Goal: Transaction & Acquisition: Purchase product/service

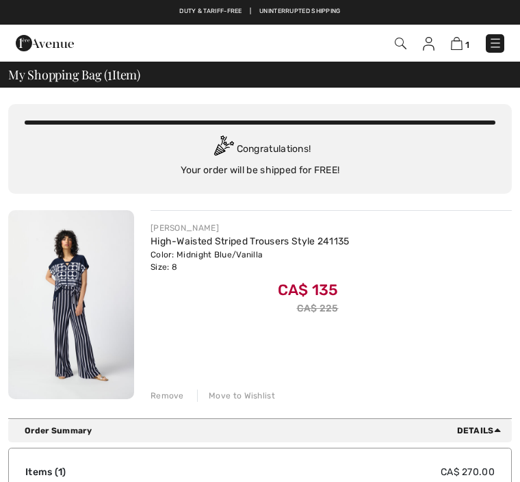
click at [170, 394] on div "Remove" at bounding box center [168, 396] width 34 height 12
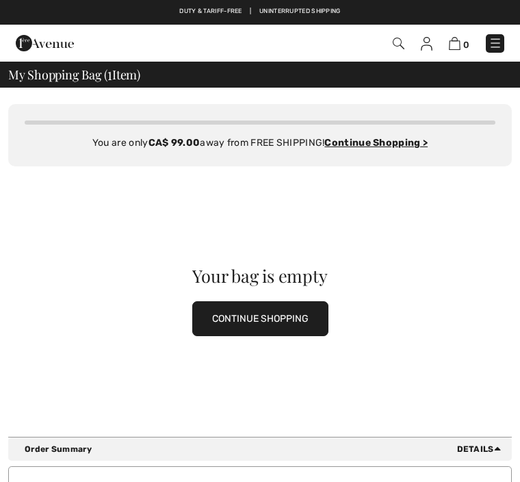
click at [400, 48] on img at bounding box center [399, 44] width 12 height 12
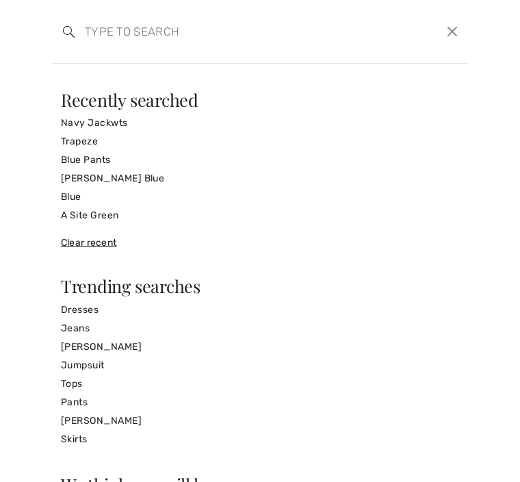
click at [134, 40] on input "search" at bounding box center [217, 31] width 285 height 41
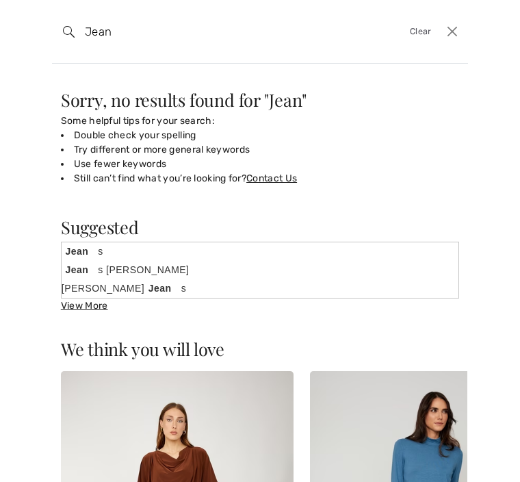
type input "Jeans"
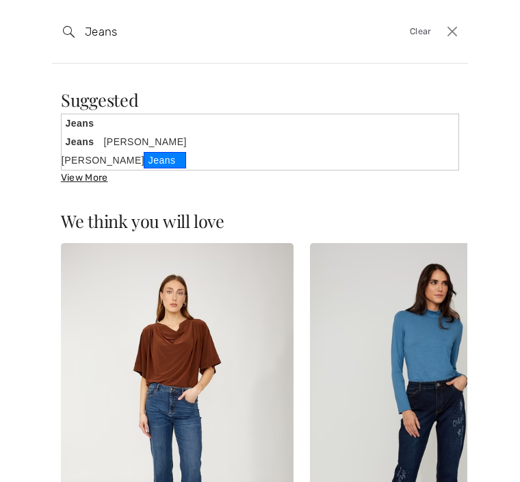
click at [123, 161] on link "Joseph Ribkoff Jeans" at bounding box center [260, 160] width 397 height 18
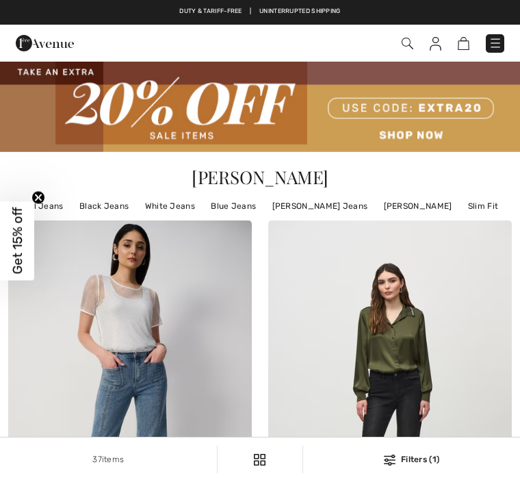
checkbox input "true"
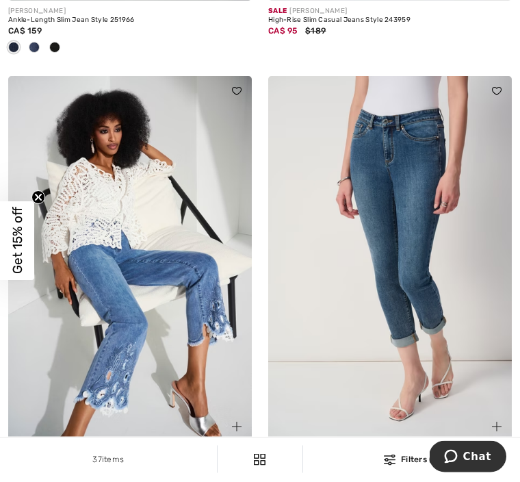
scroll to position [3252, 0]
click at [190, 262] on img at bounding box center [130, 259] width 244 height 366
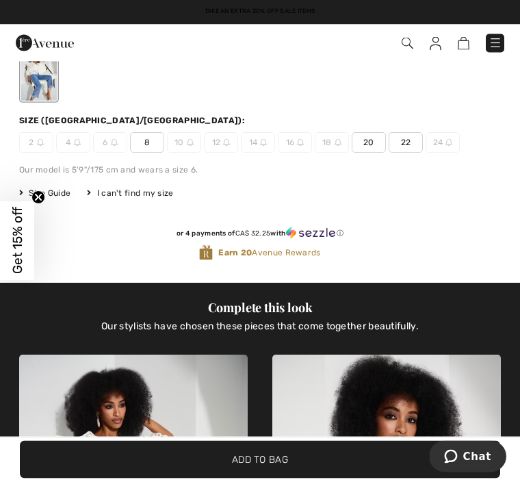
scroll to position [500, 0]
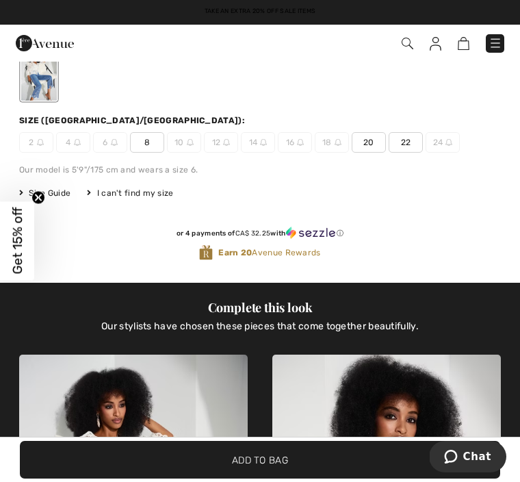
click at [151, 142] on span "8" at bounding box center [147, 142] width 34 height 21
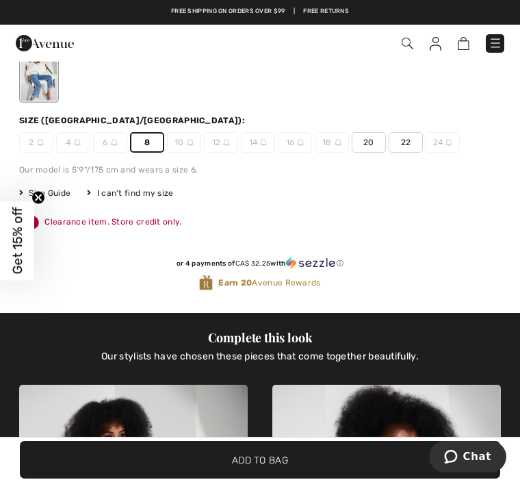
click at [304, 479] on span "✔ Added to Bag Add to Bag" at bounding box center [260, 460] width 481 height 38
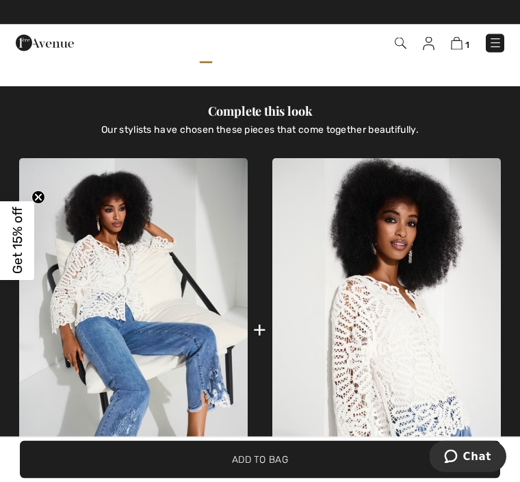
scroll to position [773, 0]
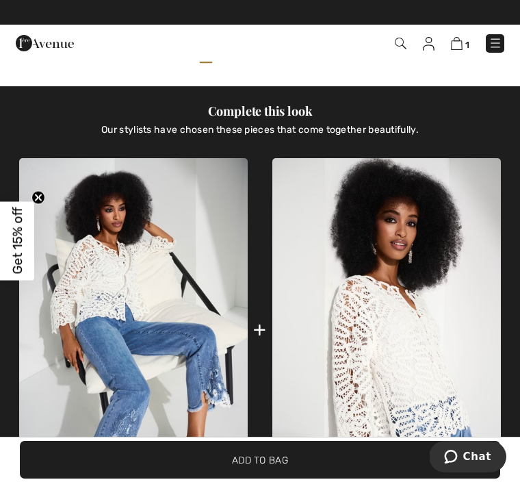
click at [379, 344] on img at bounding box center [386, 330] width 229 height 344
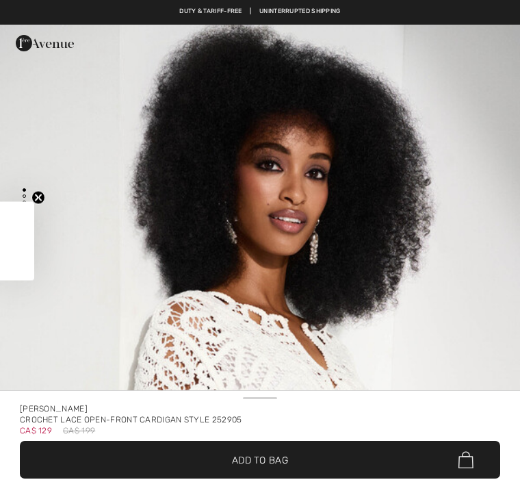
checkbox input "true"
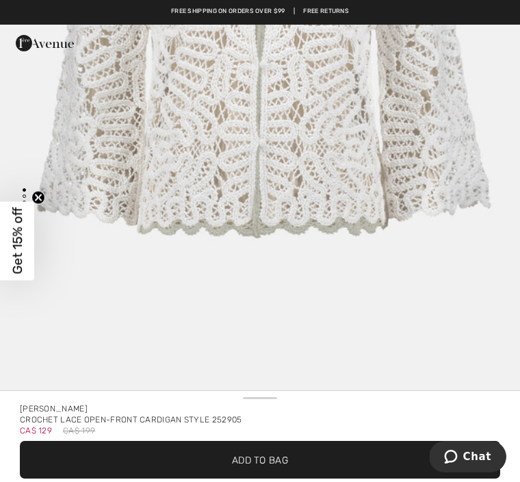
scroll to position [5990, 0]
click at [264, 388] on img "7 / 7" at bounding box center [260, 36] width 520 height 780
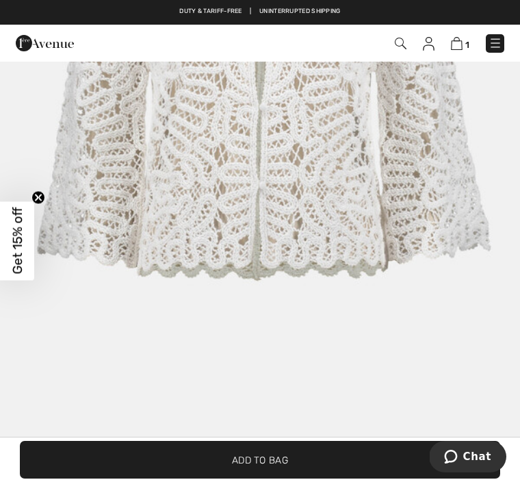
scroll to position [5947, 0]
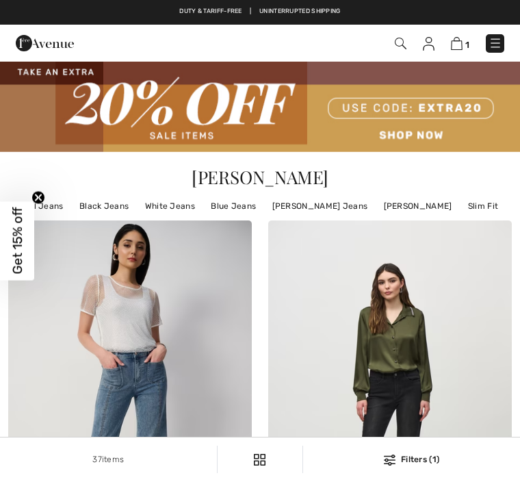
checkbox input "true"
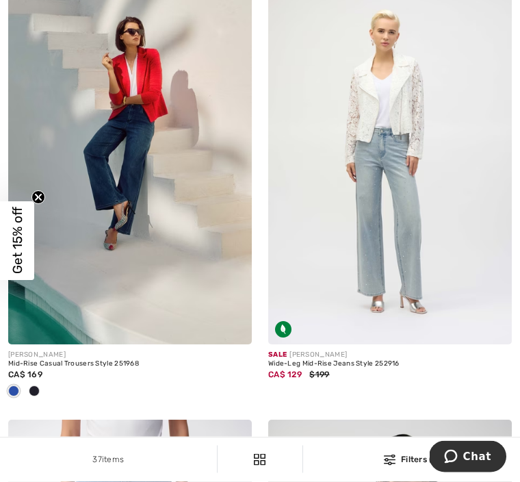
scroll to position [1518, 0]
click at [398, 254] on img at bounding box center [390, 162] width 244 height 366
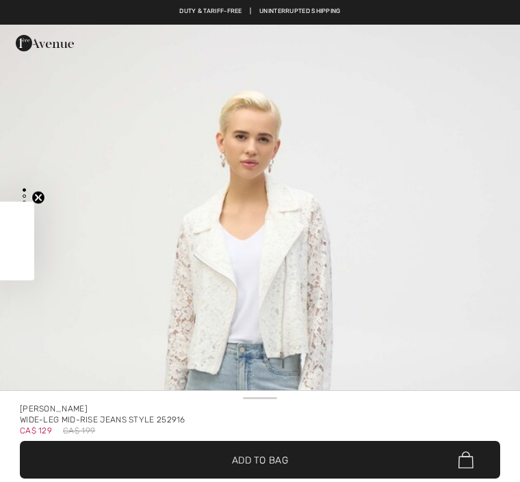
checkbox input "true"
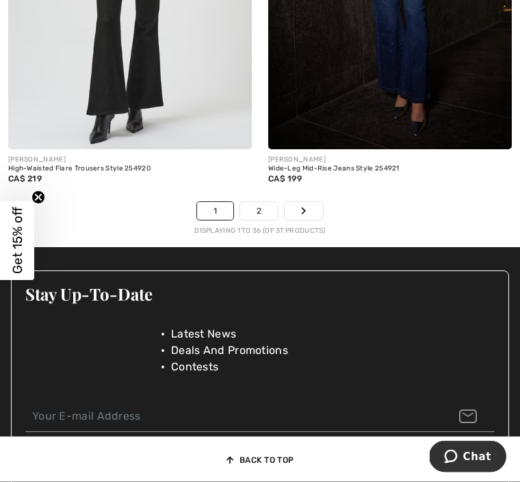
scroll to position [7961, 0]
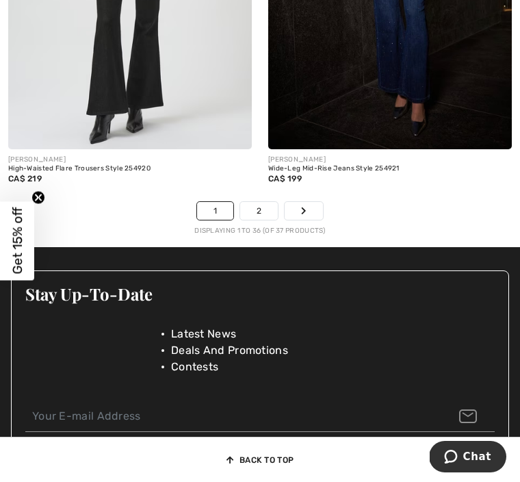
click at [259, 207] on link "2" at bounding box center [259, 211] width 38 height 18
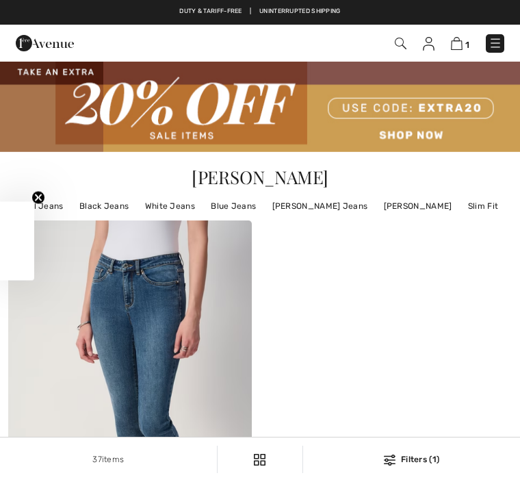
checkbox input "true"
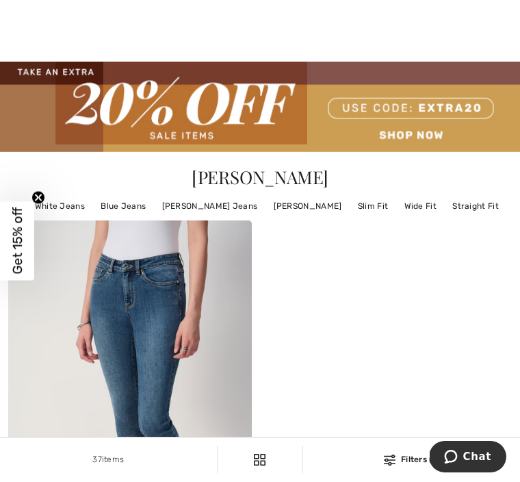
click at [422, 142] on img at bounding box center [260, 107] width 520 height 90
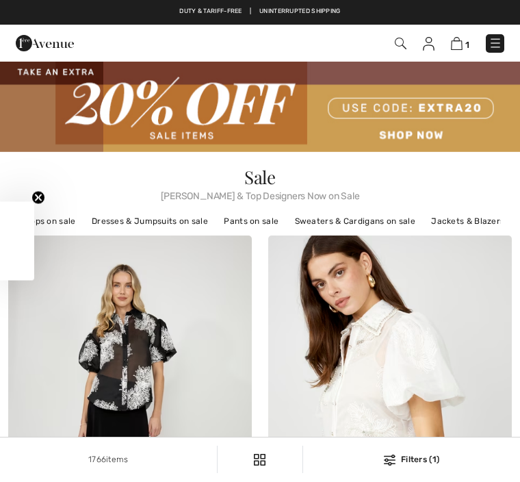
checkbox input "true"
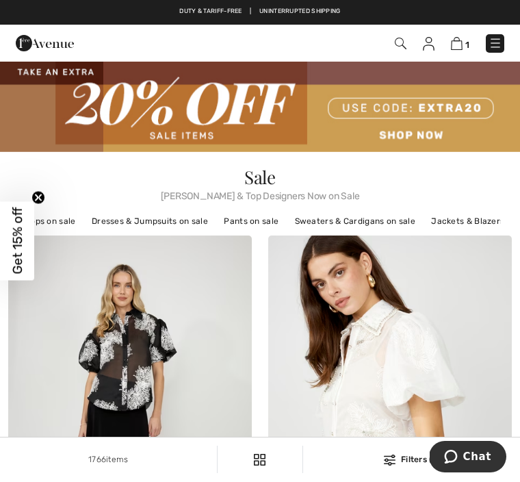
click at [426, 137] on img at bounding box center [260, 107] width 520 height 90
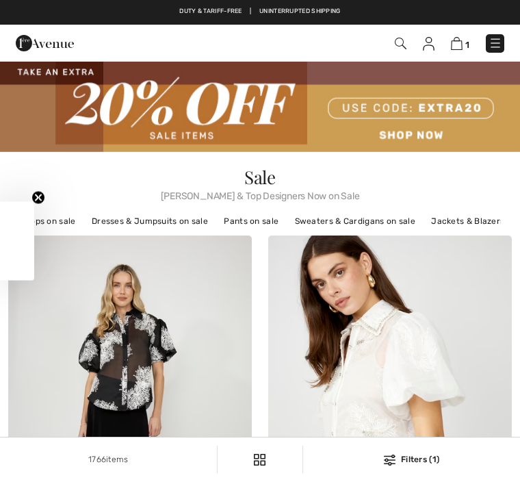
checkbox input "true"
click at [215, 135] on img at bounding box center [260, 107] width 520 height 90
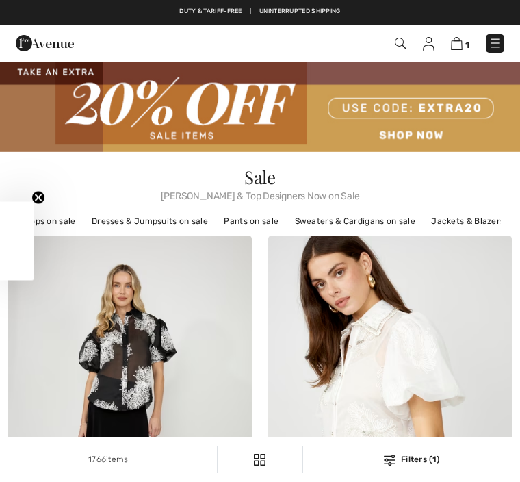
checkbox input "true"
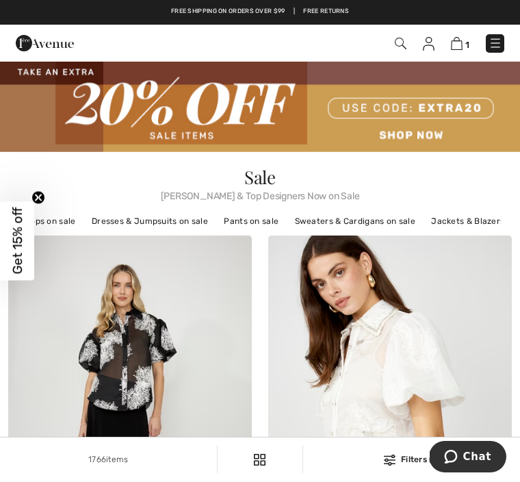
click at [235, 116] on img at bounding box center [260, 107] width 520 height 90
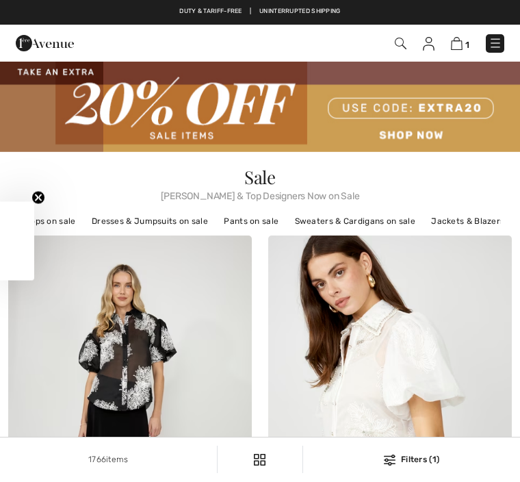
checkbox input "true"
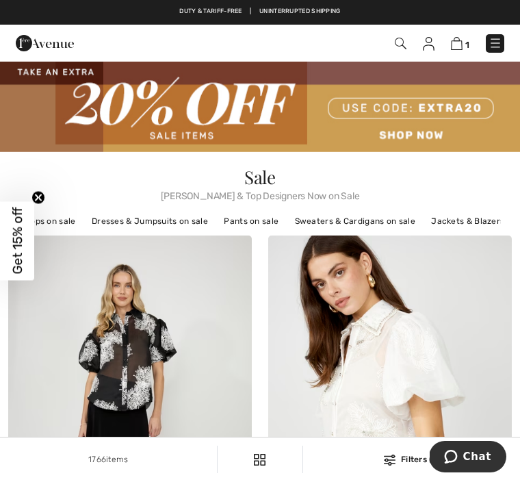
click at [266, 222] on link "Pants on sale" at bounding box center [251, 221] width 68 height 18
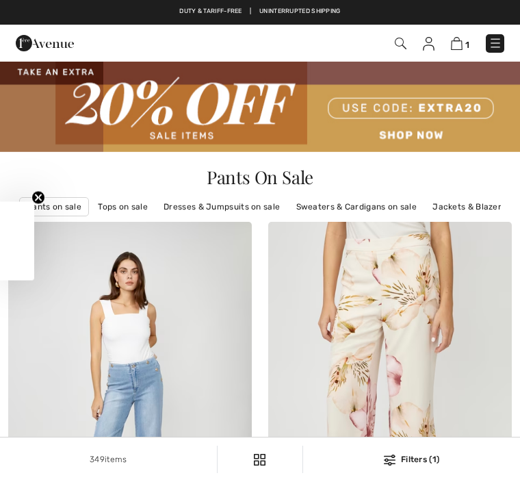
checkbox input "true"
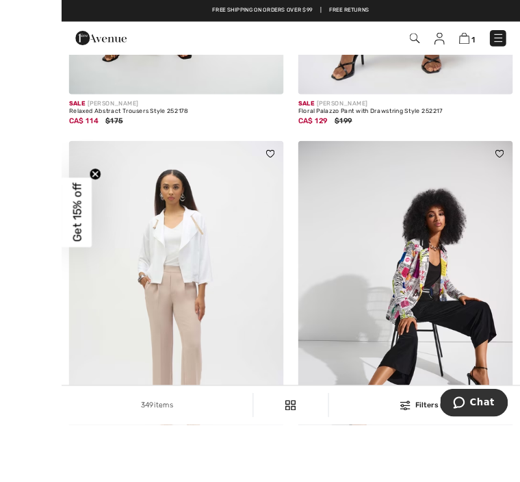
scroll to position [6858, 0]
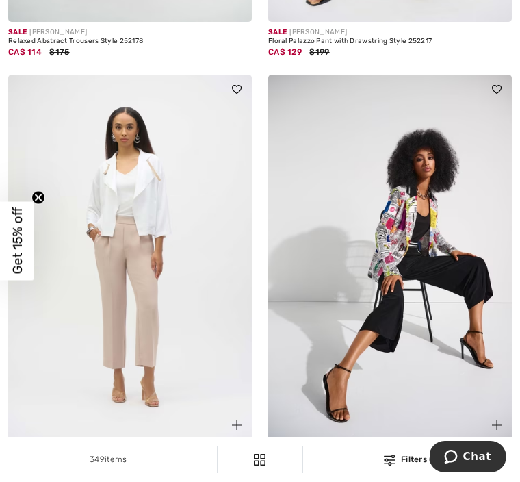
click at [164, 303] on img at bounding box center [130, 258] width 244 height 366
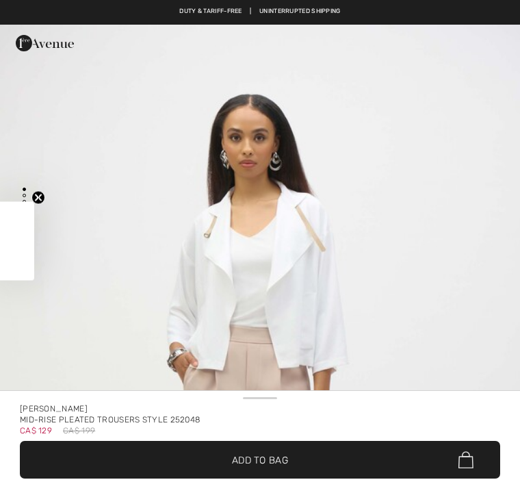
checkbox input "true"
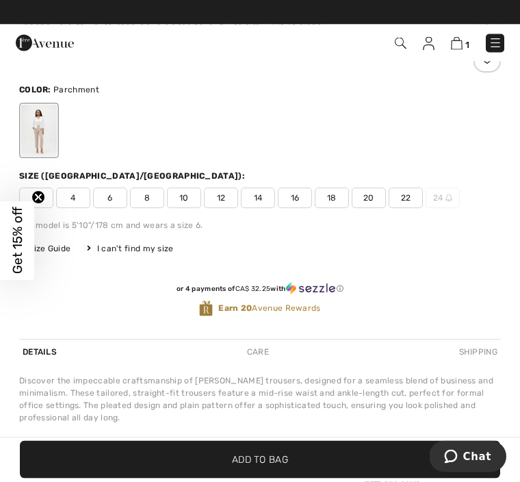
scroll to position [452, 0]
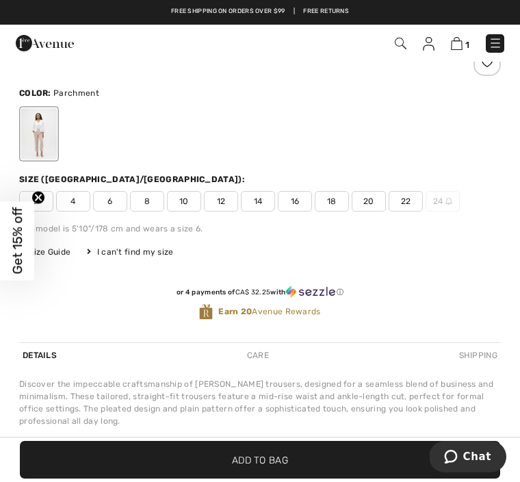
click at [146, 207] on span "8" at bounding box center [147, 201] width 34 height 21
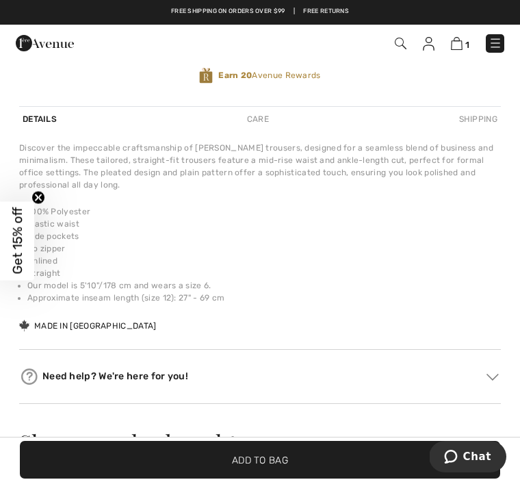
scroll to position [719, 0]
click at [266, 467] on span "Add to Bag" at bounding box center [260, 459] width 56 height 14
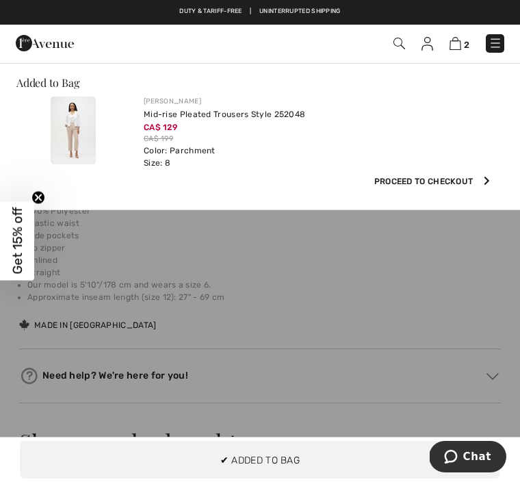
scroll to position [0, 0]
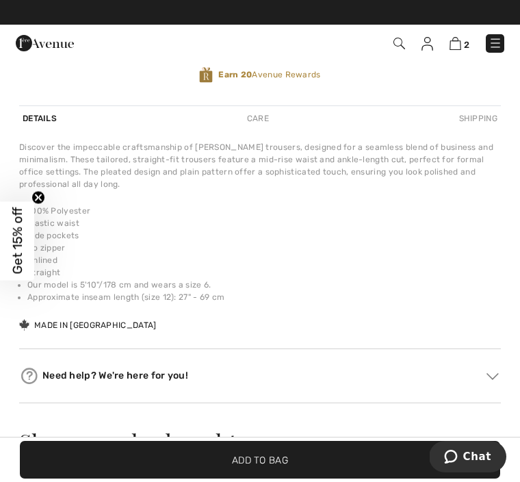
click at [460, 47] on img at bounding box center [456, 43] width 12 height 13
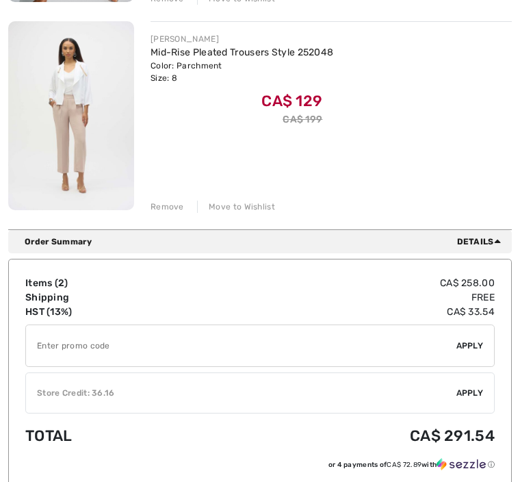
scroll to position [397, 0]
click at [173, 345] on input "TEXT" at bounding box center [241, 345] width 431 height 41
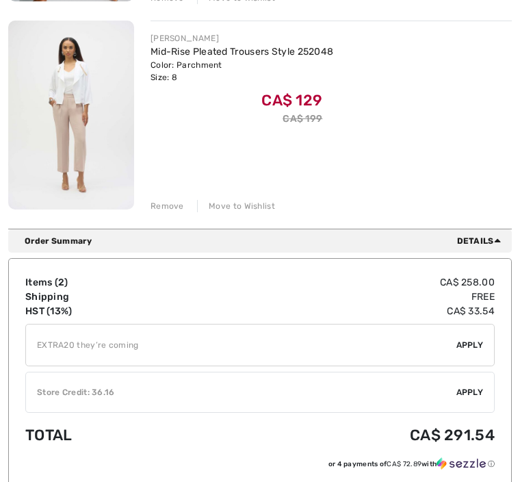
click at [479, 344] on span "Apply" at bounding box center [470, 345] width 27 height 12
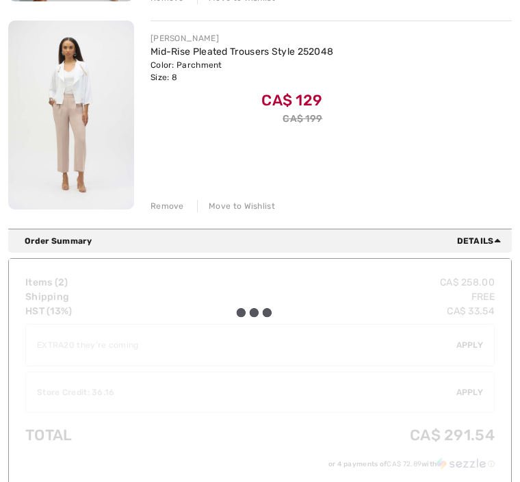
type input "EXTRA20 they’re c0ming"
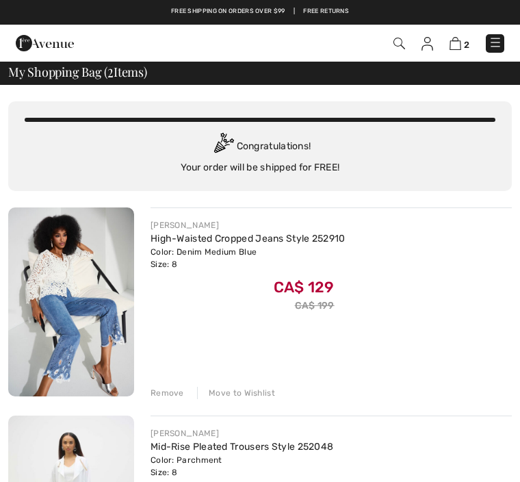
scroll to position [0, 0]
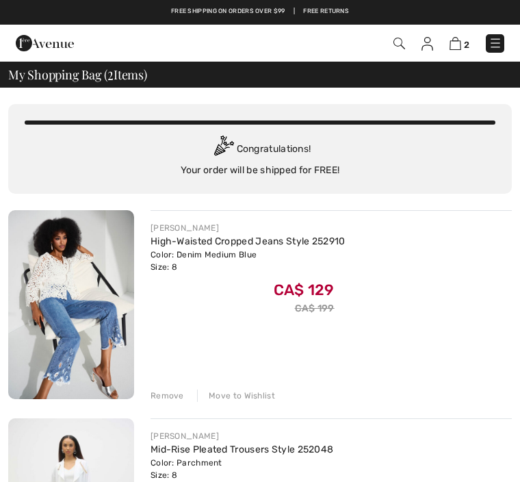
click at [461, 49] on img at bounding box center [456, 43] width 12 height 13
checkbox input "true"
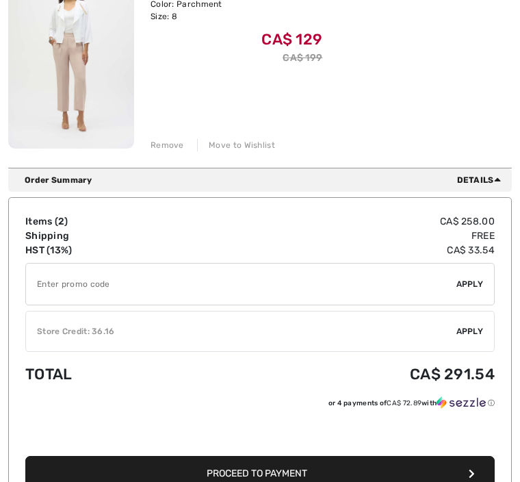
scroll to position [459, 0]
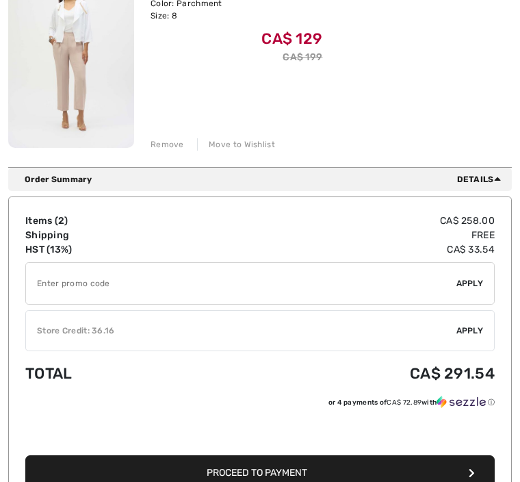
click at [178, 285] on input "TEXT" at bounding box center [241, 283] width 431 height 41
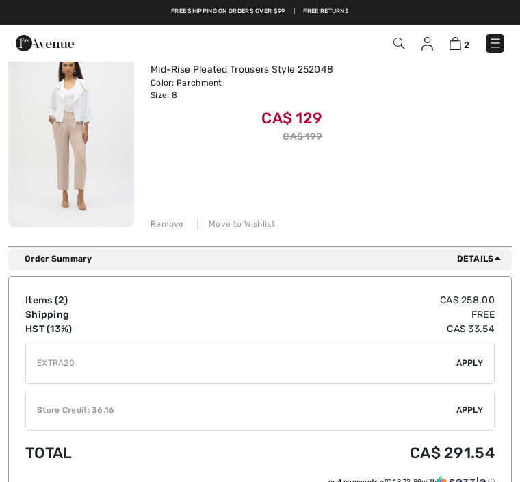
scroll to position [381, 0]
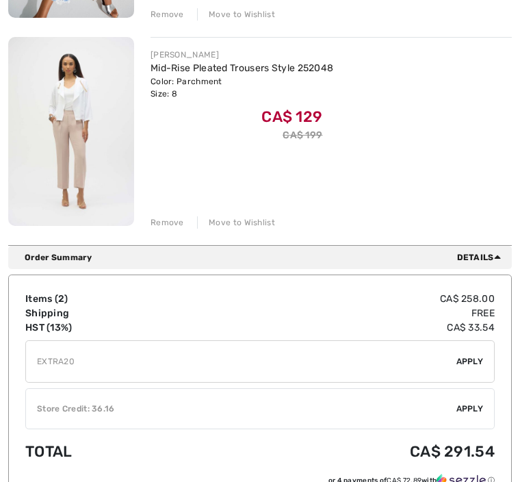
type input "EXTRA20"
click at [474, 357] on span "Apply" at bounding box center [470, 361] width 27 height 12
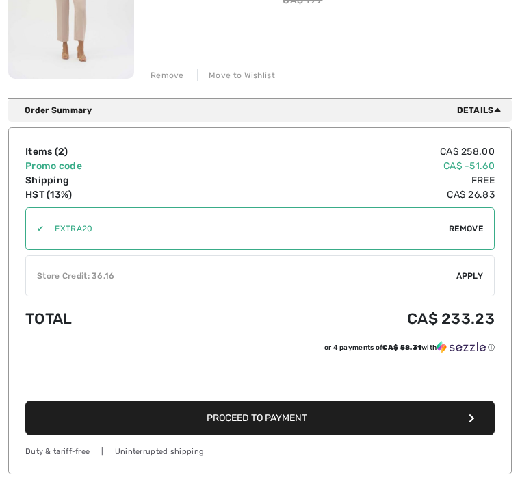
scroll to position [531, 0]
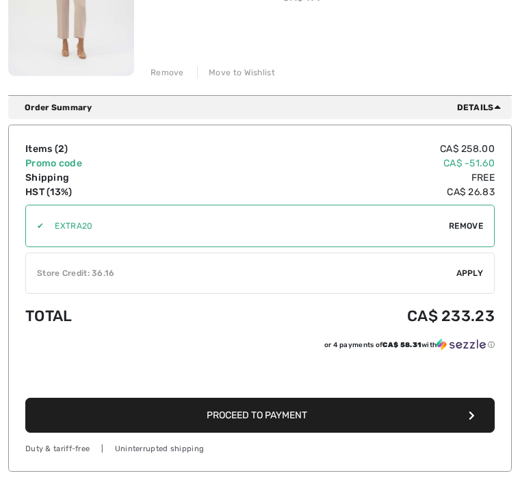
click at [472, 268] on span "Apply" at bounding box center [470, 274] width 27 height 12
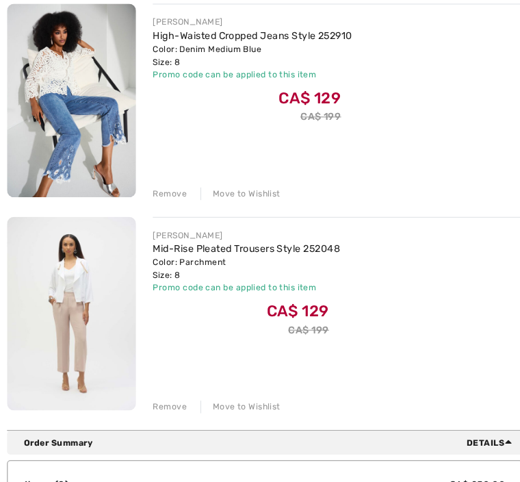
scroll to position [224, 0]
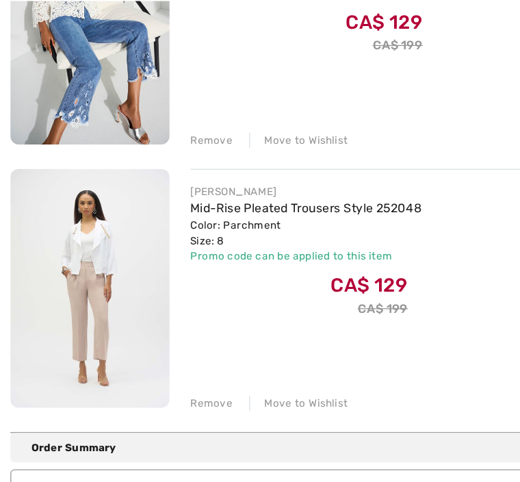
click at [320, 220] on link "Mid-Rise Pleated Trousers Style 252048" at bounding box center [242, 226] width 183 height 12
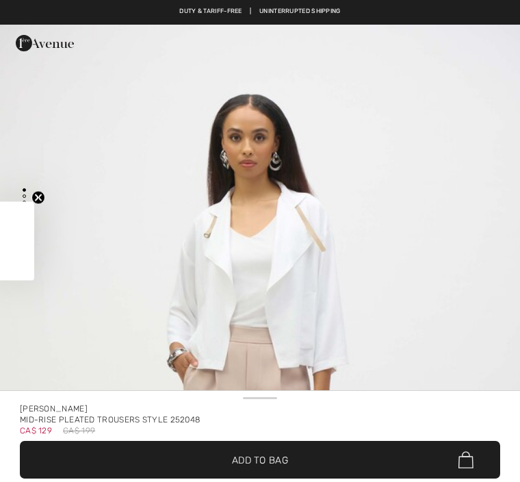
checkbox input "true"
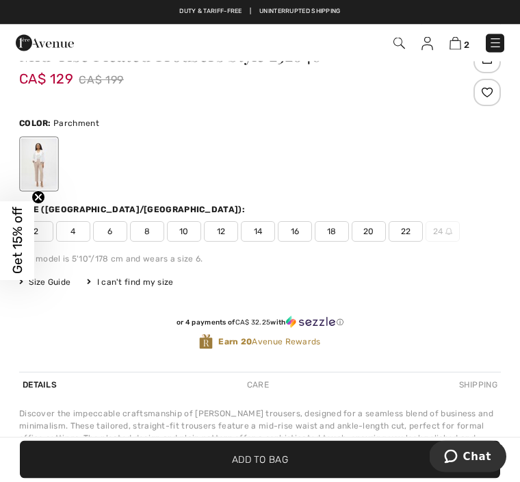
scroll to position [455, 0]
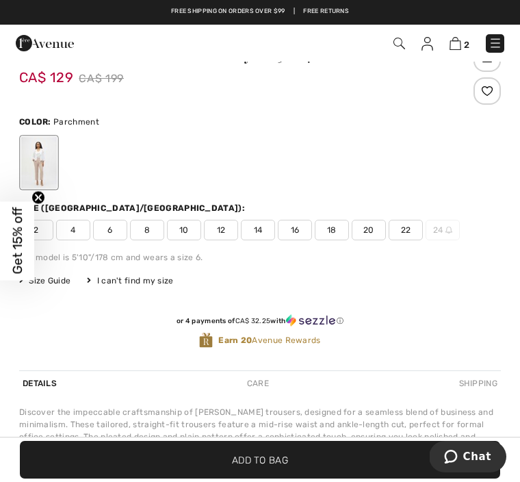
click at [460, 49] on img at bounding box center [456, 43] width 12 height 13
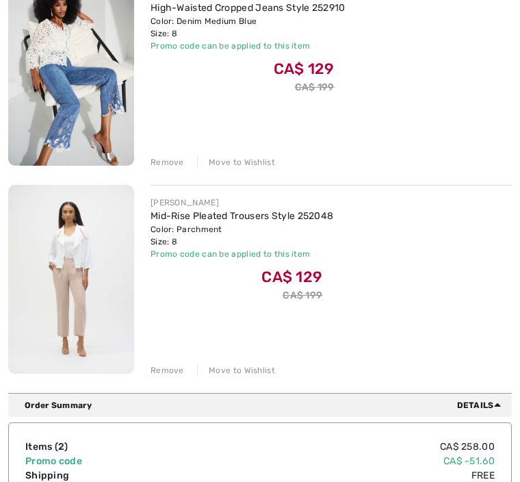
scroll to position [233, 0]
click at [178, 376] on div "Remove" at bounding box center [168, 370] width 34 height 12
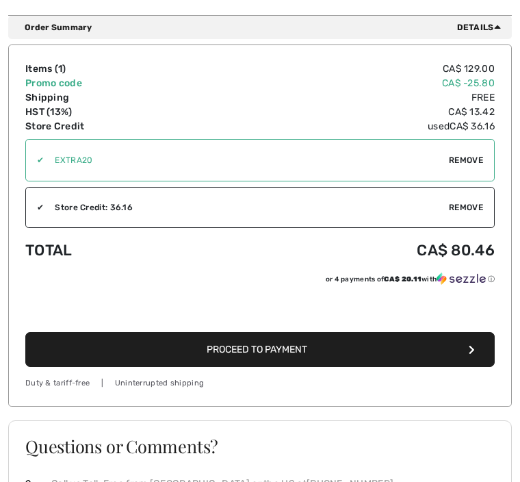
scroll to position [406, 0]
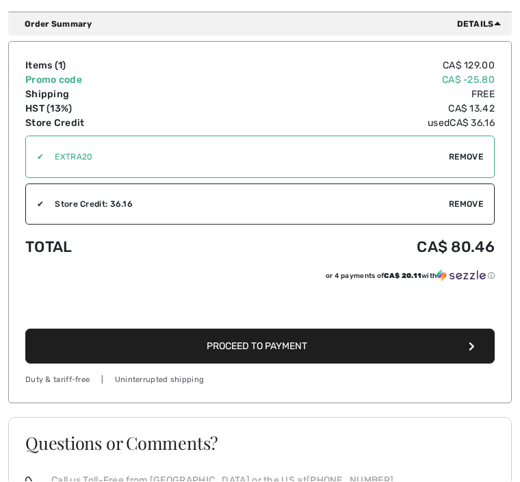
click at [316, 355] on button "Proceed to Payment" at bounding box center [260, 346] width 470 height 35
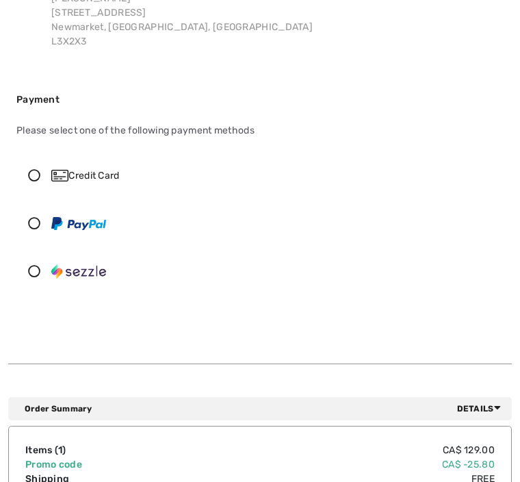
scroll to position [168, 0]
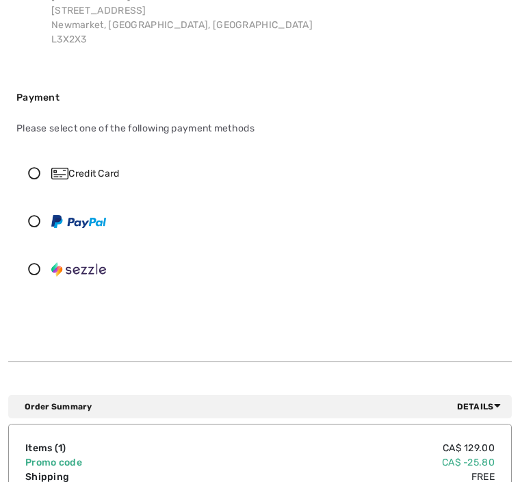
click at [39, 173] on icon at bounding box center [34, 173] width 34 height 12
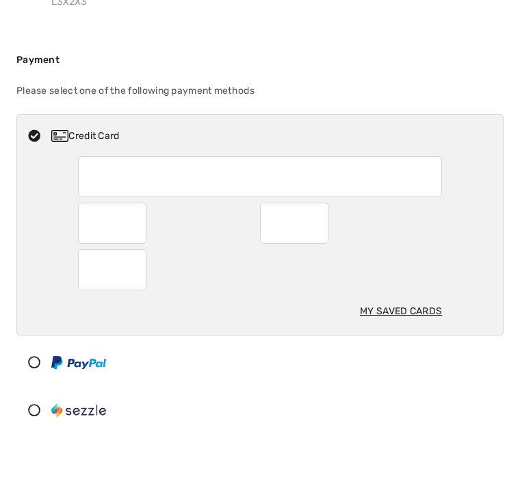
scroll to position [207, 0]
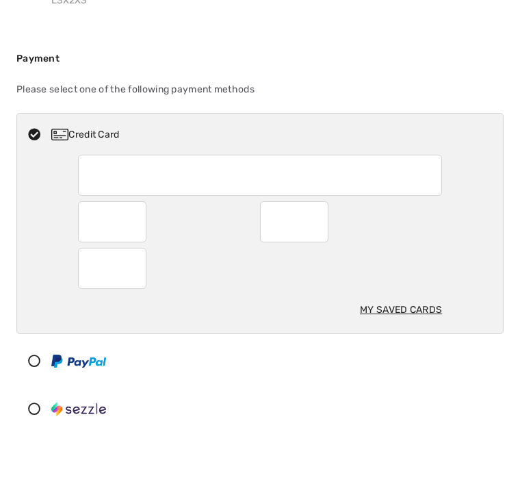
click at [33, 406] on icon at bounding box center [34, 409] width 34 height 12
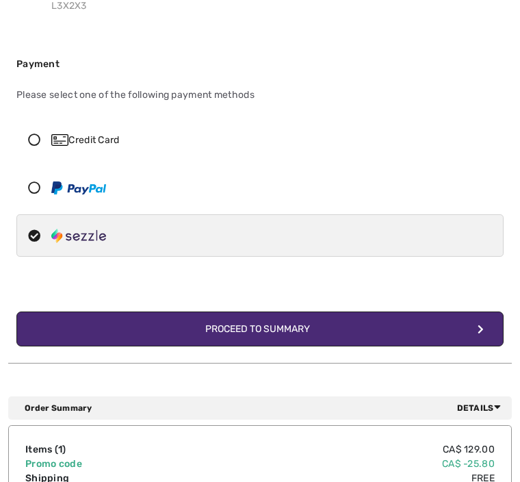
scroll to position [201, 0]
click at [39, 135] on icon at bounding box center [34, 139] width 34 height 12
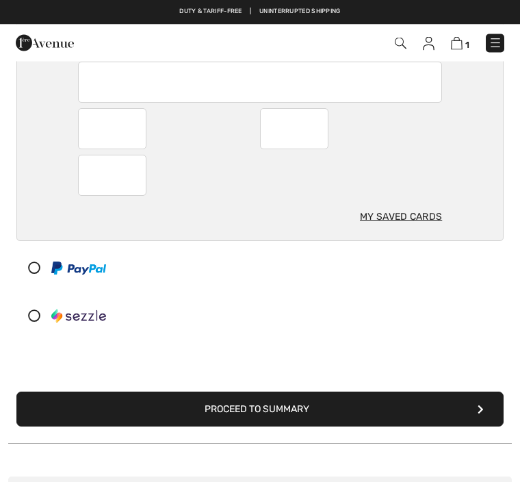
scroll to position [299, 0]
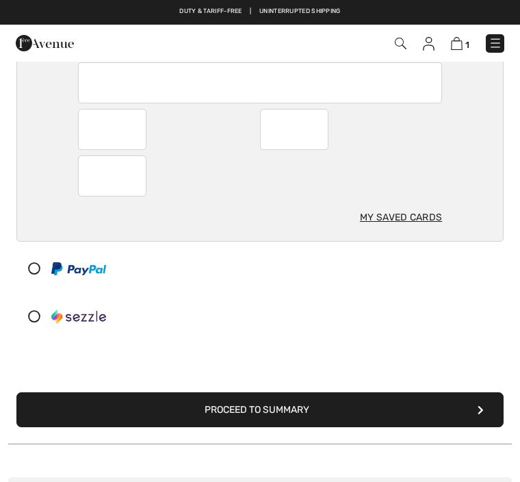
click at [332, 408] on button "Proceed to Summary" at bounding box center [259, 409] width 487 height 35
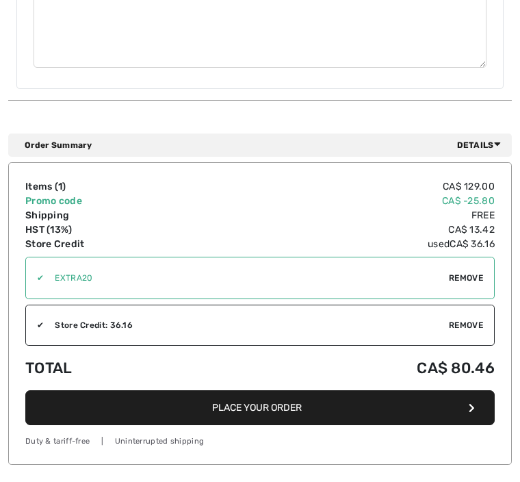
scroll to position [1081, 0]
click at [348, 401] on button "Place Your Order" at bounding box center [260, 407] width 470 height 35
